Goal: Information Seeking & Learning: Learn about a topic

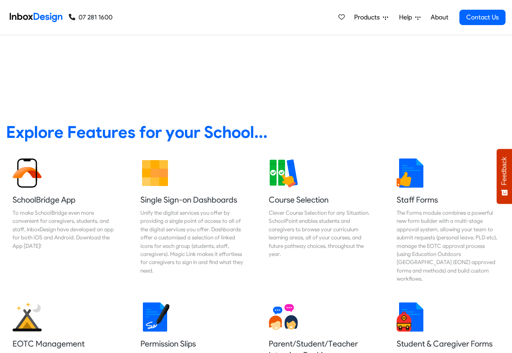
scroll to position [243, 0]
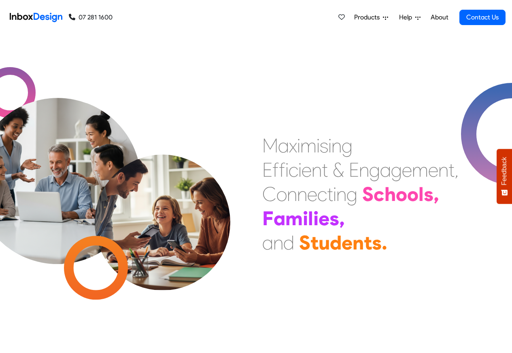
click at [415, 19] on icon at bounding box center [417, 17] width 5 height 5
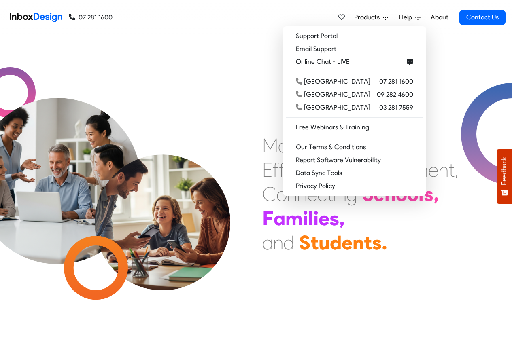
click at [443, 17] on link "About" at bounding box center [439, 17] width 22 height 16
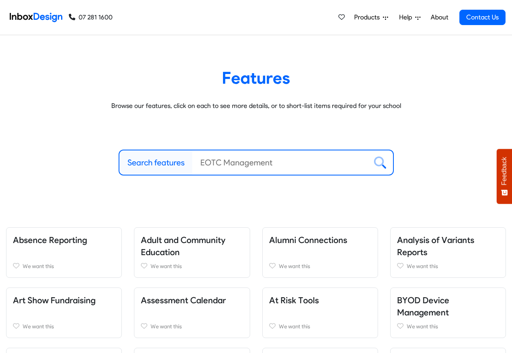
click at [162, 162] on label "Search features" at bounding box center [155, 163] width 57 height 12
click at [192, 162] on input "Search features" at bounding box center [279, 162] width 175 height 24
paste input "bespoke"
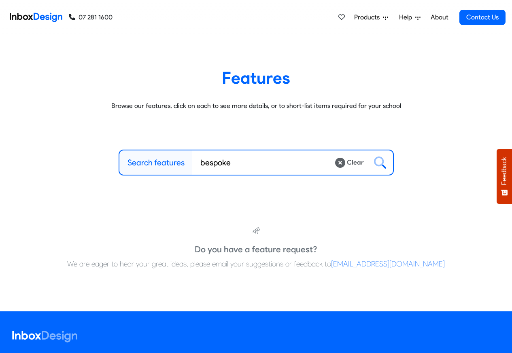
type input "bespoke"
click at [368, 17] on span "Products" at bounding box center [368, 18] width 29 height 10
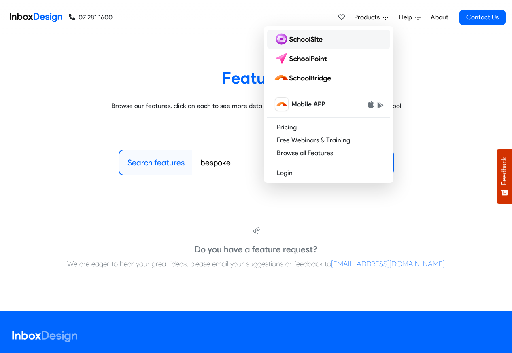
click at [303, 38] on img at bounding box center [299, 39] width 52 height 13
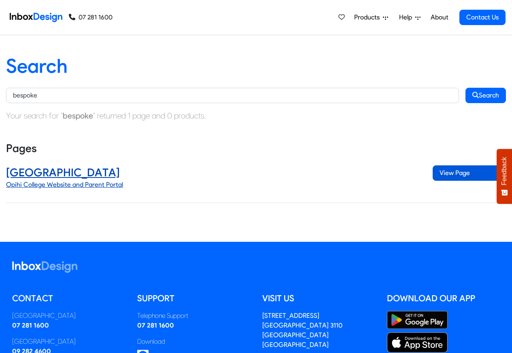
click at [454, 169] on span "View Page" at bounding box center [468, 172] width 73 height 15
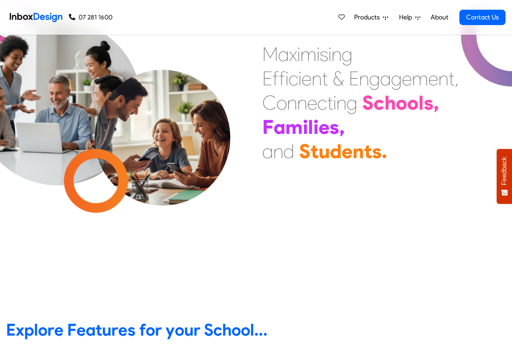
scroll to position [291, 0]
